Goal: Find specific page/section: Find specific page/section

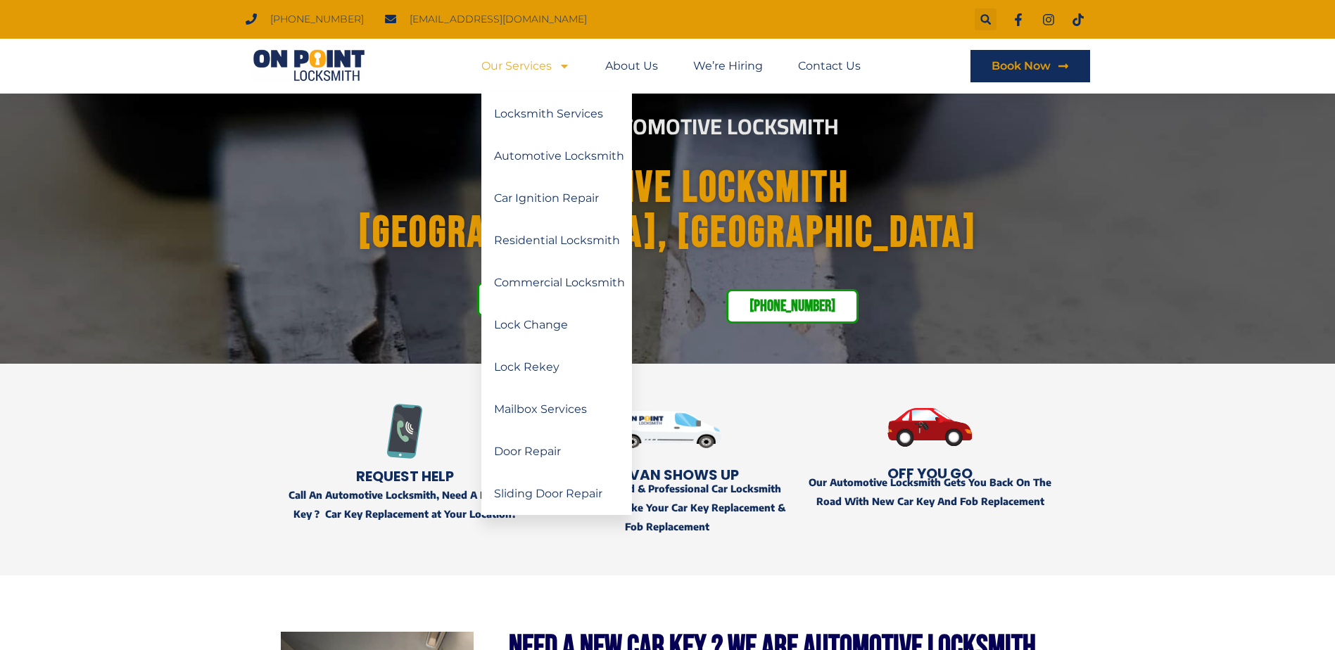
click at [543, 74] on link "Our Services" at bounding box center [525, 66] width 89 height 32
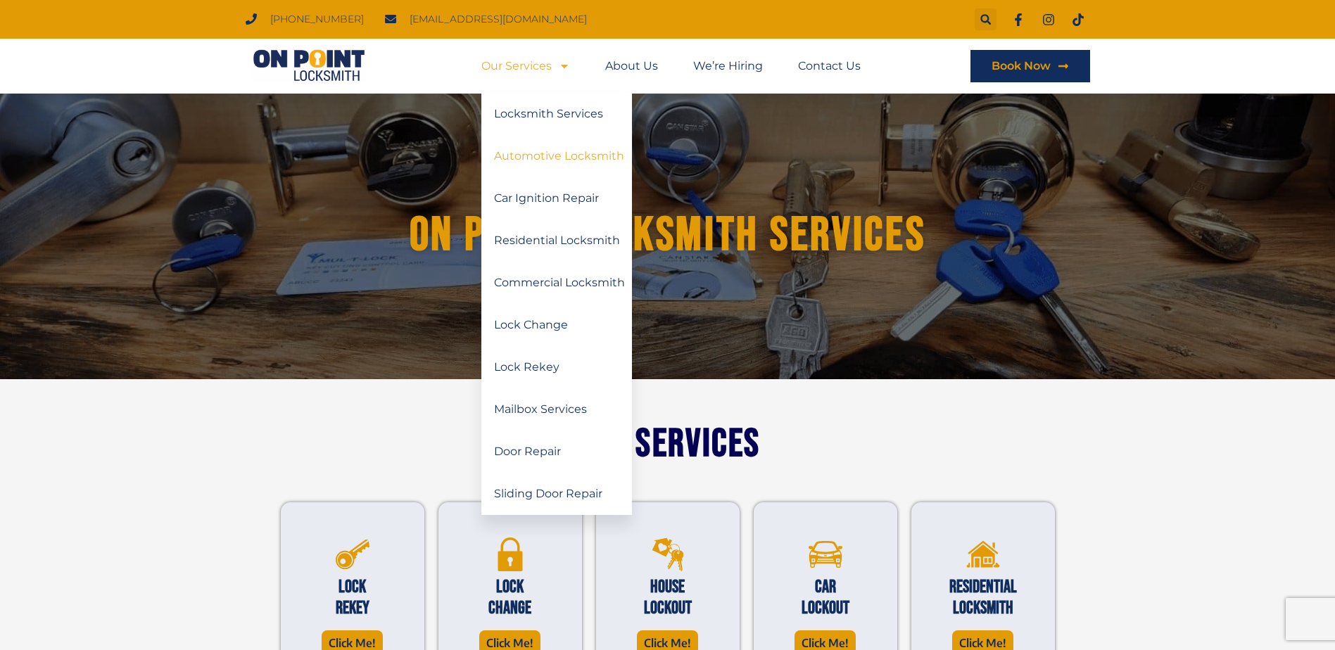
click at [548, 165] on link "Automotive Locksmith" at bounding box center [556, 156] width 151 height 42
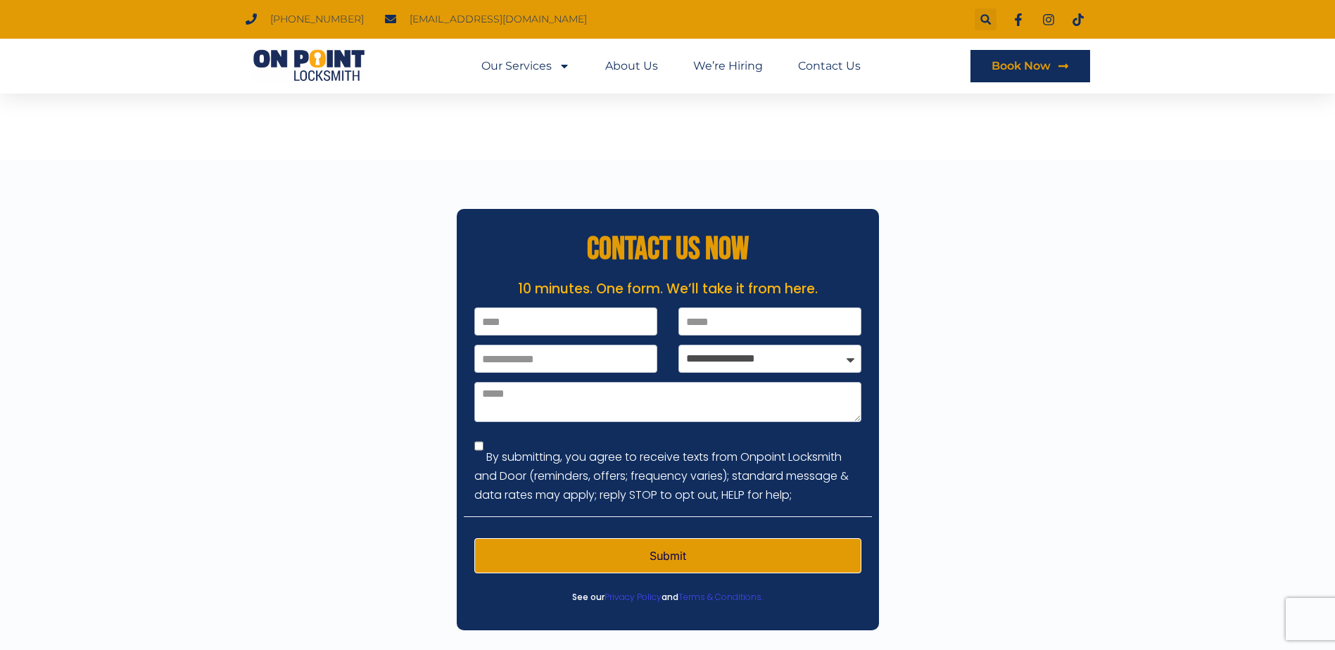
scroll to position [4148, 0]
